Goal: Information Seeking & Learning: Check status

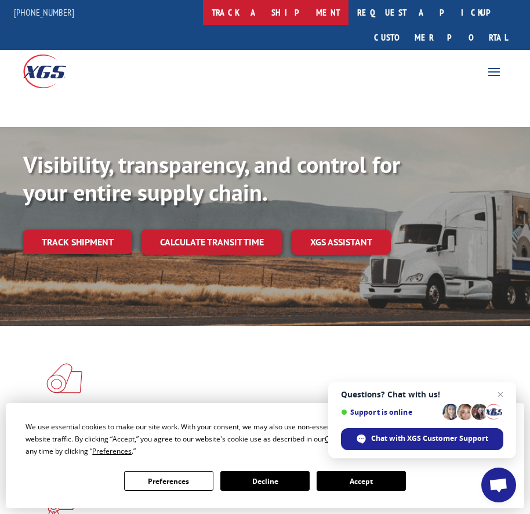
click at [298, 8] on link "track a shipment" at bounding box center [275, 12] width 145 height 25
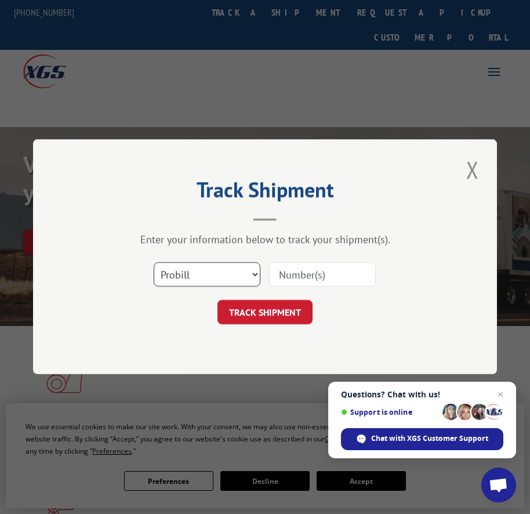
click at [253, 271] on select "Select category... Probill BOL PO" at bounding box center [207, 275] width 107 height 24
select select "bol"
click at [154, 263] on select "Select category... Probill BOL PO" at bounding box center [207, 275] width 107 height 24
click at [321, 274] on input at bounding box center [322, 275] width 107 height 24
paste input "5954021"
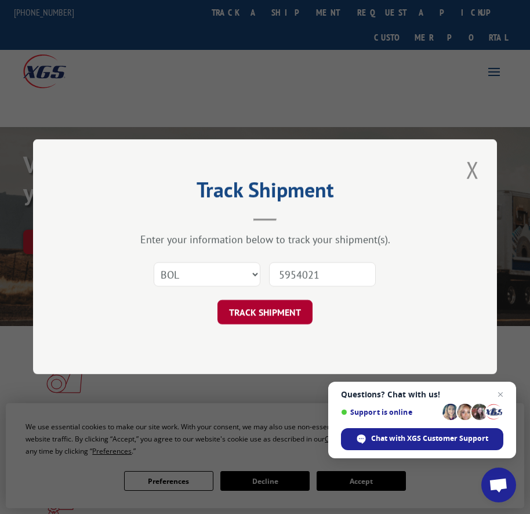
type input "5954021"
click at [286, 313] on button "TRACK SHIPMENT" at bounding box center [264, 312] width 95 height 24
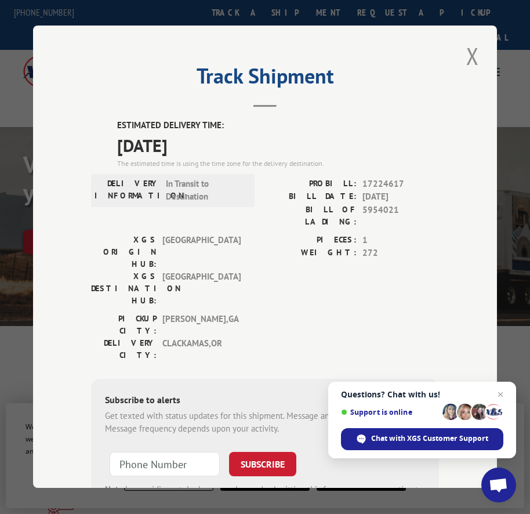
click at [467, 60] on button "Close modal" at bounding box center [473, 56] width 20 height 32
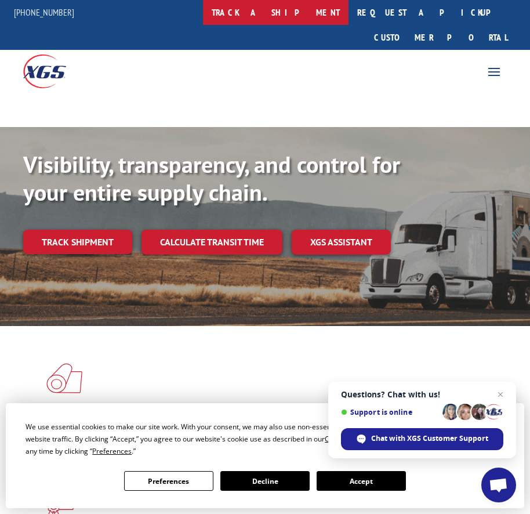
click at [275, 19] on link "track a shipment" at bounding box center [275, 12] width 145 height 25
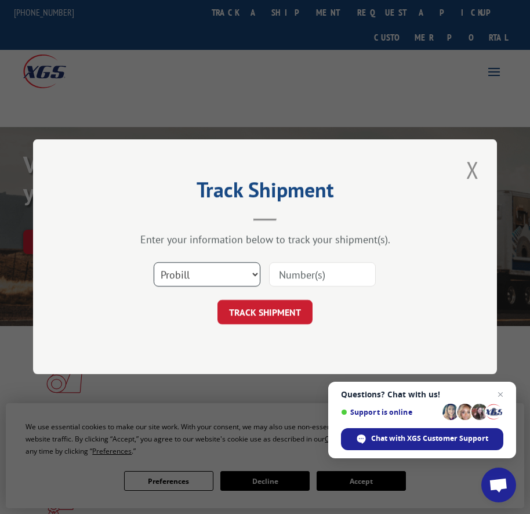
drag, startPoint x: 221, startPoint y: 270, endPoint x: 224, endPoint y: 286, distance: 16.4
click at [221, 269] on select "Select category... Probill BOL PO" at bounding box center [207, 275] width 107 height 24
select select "bol"
click at [154, 263] on select "Select category... Probill BOL PO" at bounding box center [207, 275] width 107 height 24
click at [303, 270] on input at bounding box center [322, 275] width 107 height 24
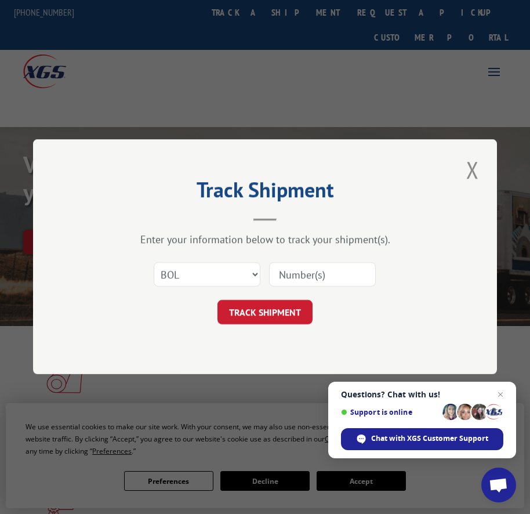
paste input "5946092"
type input "5946092"
click at [275, 315] on button "TRACK SHIPMENT" at bounding box center [264, 312] width 95 height 24
